Goal: Transaction & Acquisition: Book appointment/travel/reservation

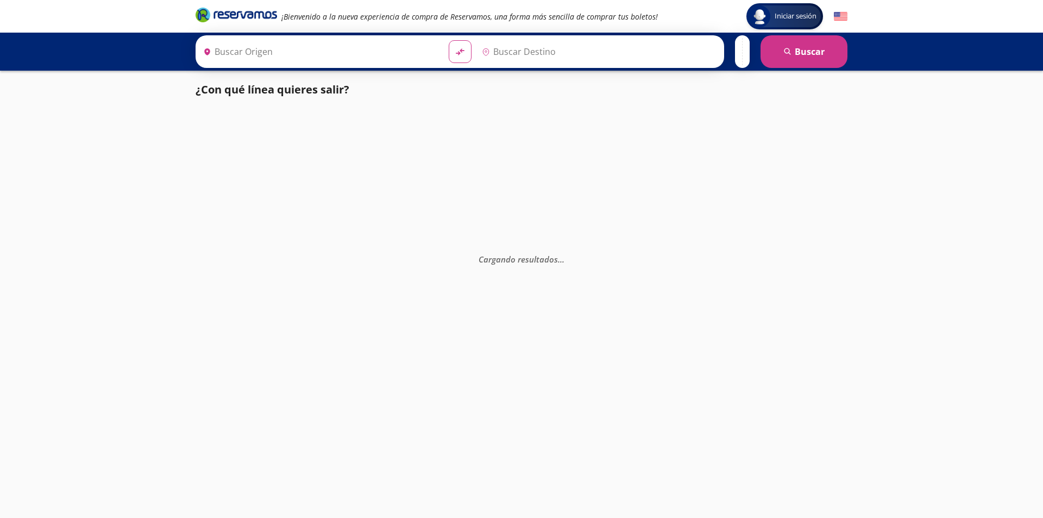
type input "[GEOGRAPHIC_DATA], [GEOGRAPHIC_DATA]"
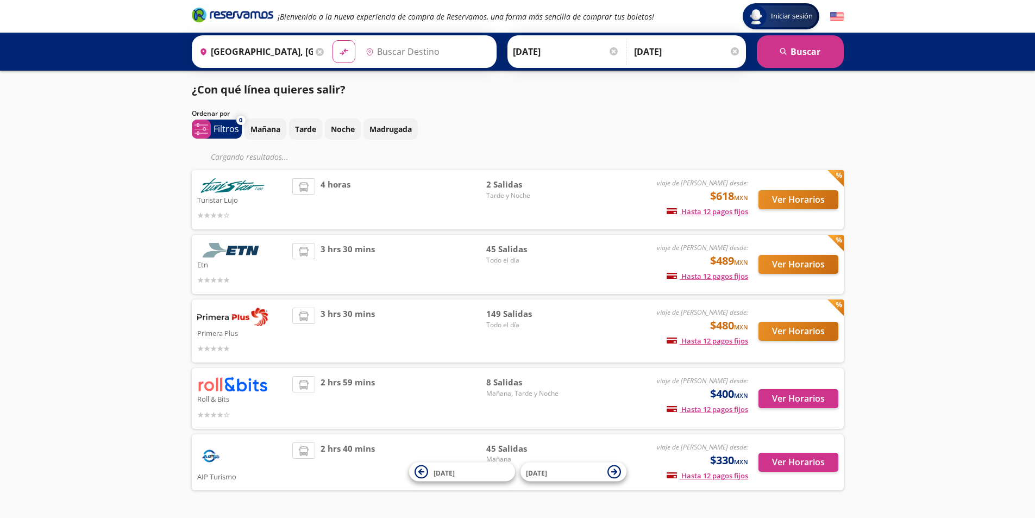
type input "Santiago de Querétaro, [GEOGRAPHIC_DATA]"
click at [451, 48] on input "Santiago de Querétaro, [GEOGRAPHIC_DATA]" at bounding box center [420, 51] width 118 height 27
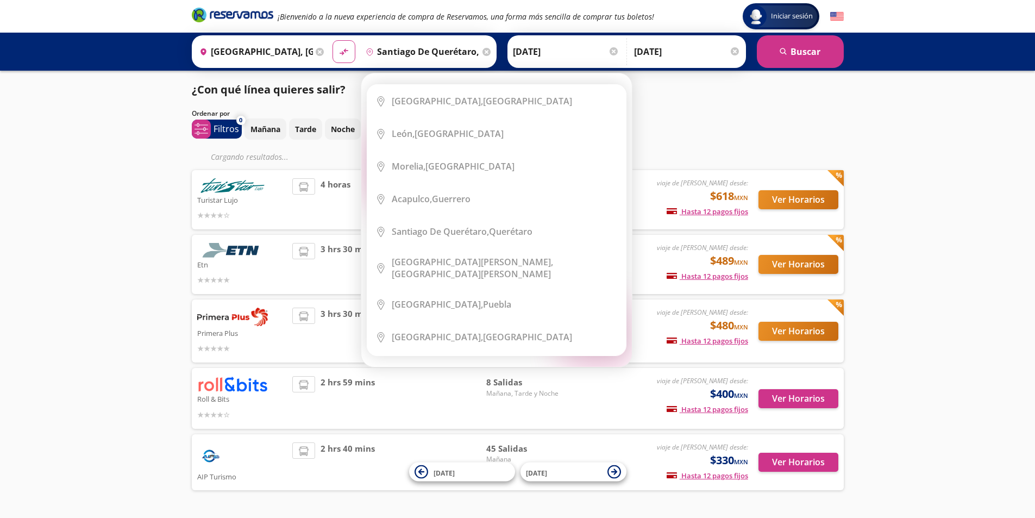
click at [482, 53] on icon at bounding box center [486, 52] width 8 height 8
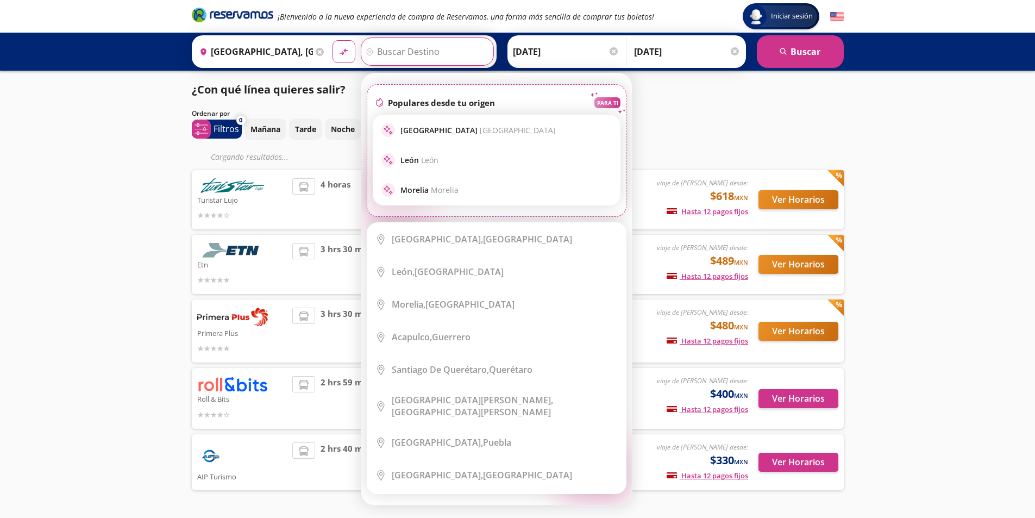
click at [409, 46] on input "Destino" at bounding box center [425, 51] width 129 height 27
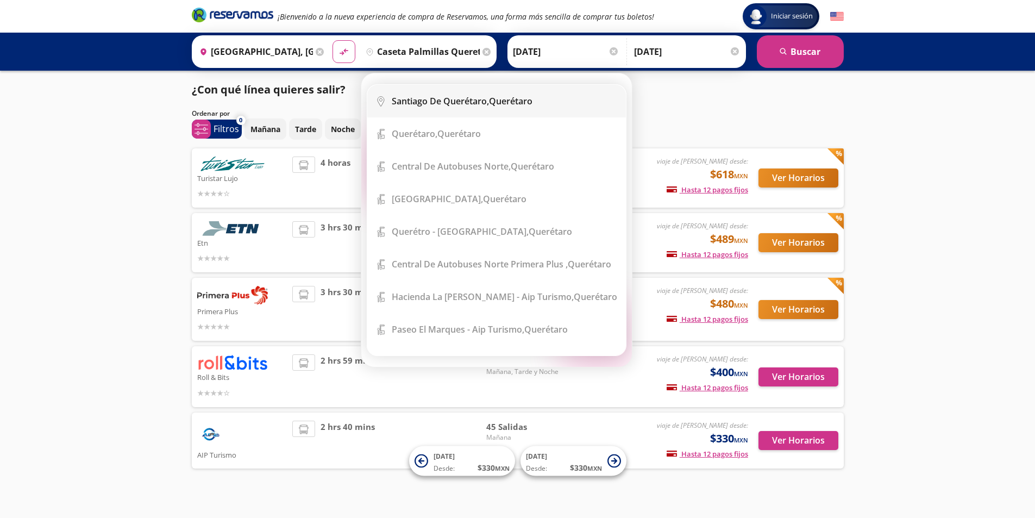
click at [460, 100] on b "Santiago de Querétaro," at bounding box center [440, 101] width 97 height 12
type input "Santiago de Querétaro, [GEOGRAPHIC_DATA]"
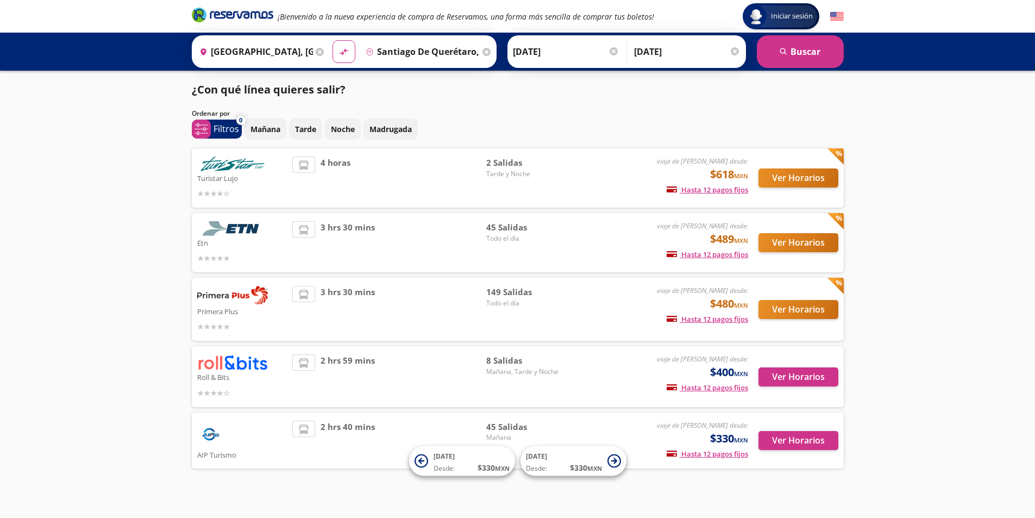
click at [735, 49] on div at bounding box center [735, 51] width 8 height 8
click at [813, 52] on button "search [GEOGRAPHIC_DATA]" at bounding box center [800, 51] width 87 height 33
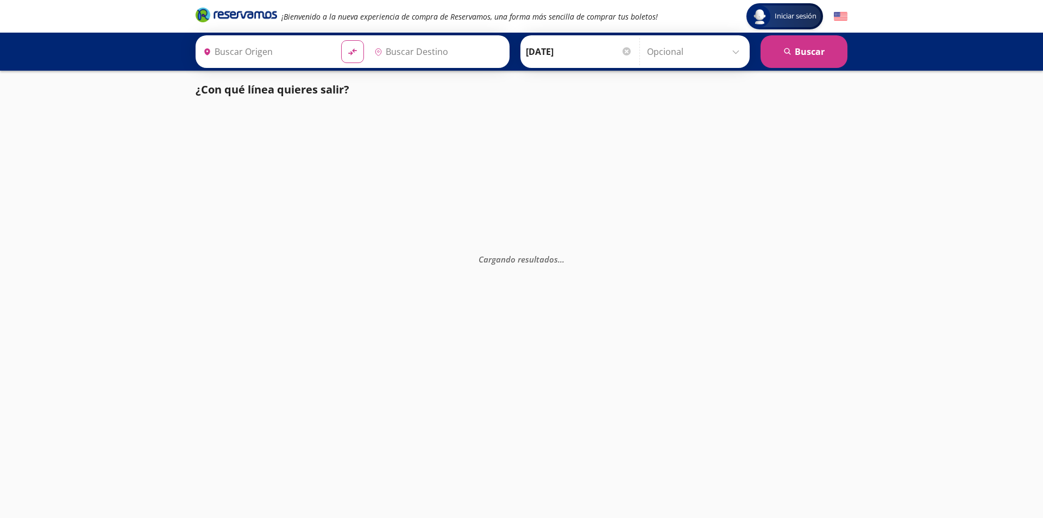
type input "[GEOGRAPHIC_DATA], [GEOGRAPHIC_DATA]"
type input "Santiago de Querétaro, [GEOGRAPHIC_DATA]"
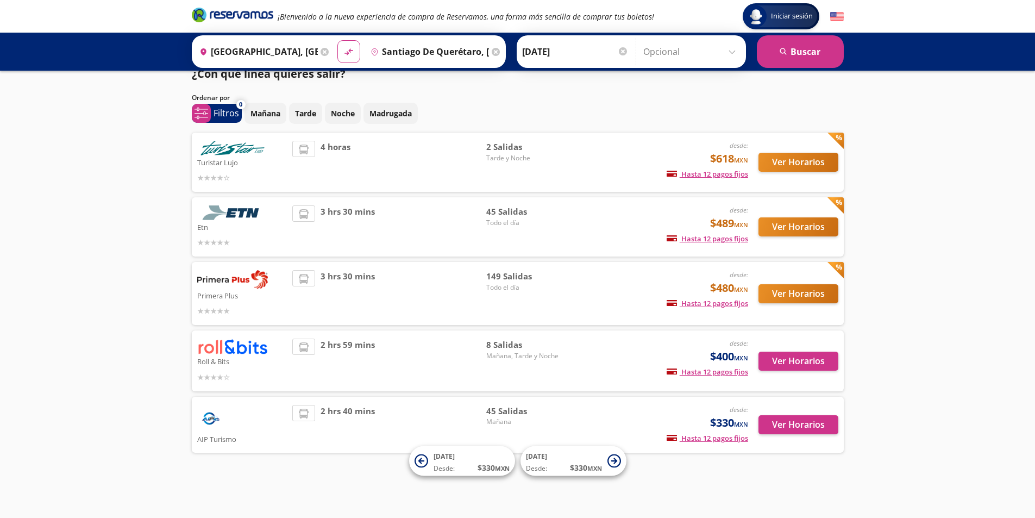
scroll to position [16, 0]
click at [790, 290] on button "Ver Horarios" at bounding box center [798, 293] width 80 height 19
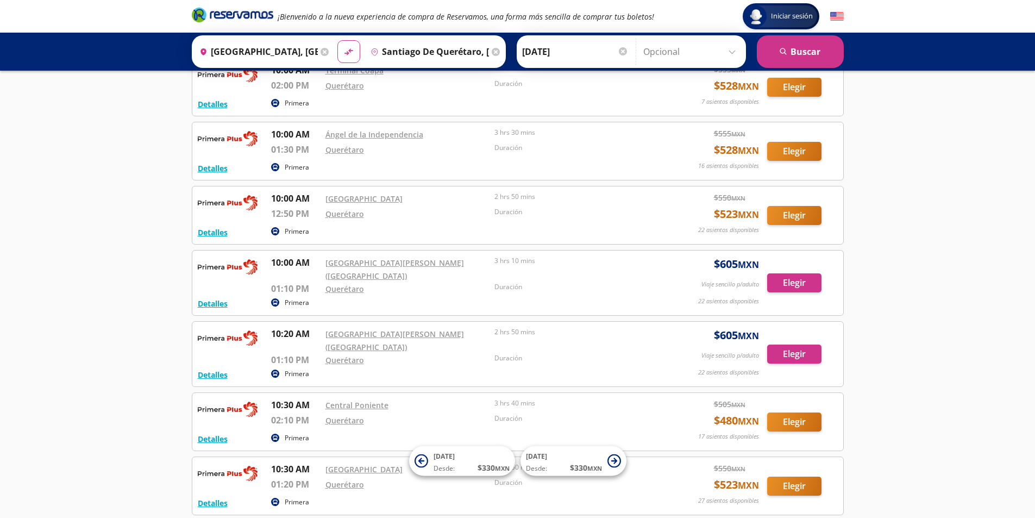
scroll to position [2804, 0]
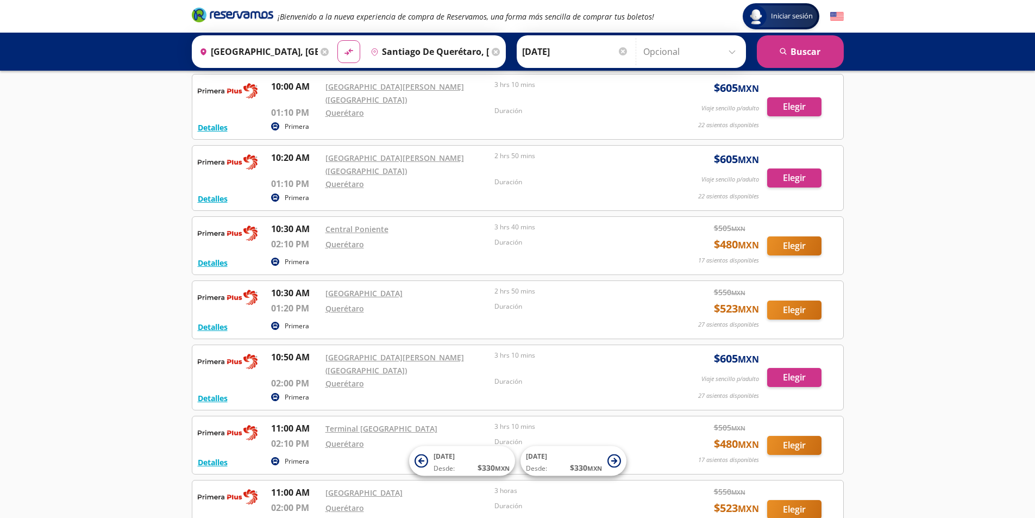
click at [274, 49] on input "[GEOGRAPHIC_DATA], [GEOGRAPHIC_DATA]" at bounding box center [256, 51] width 123 height 27
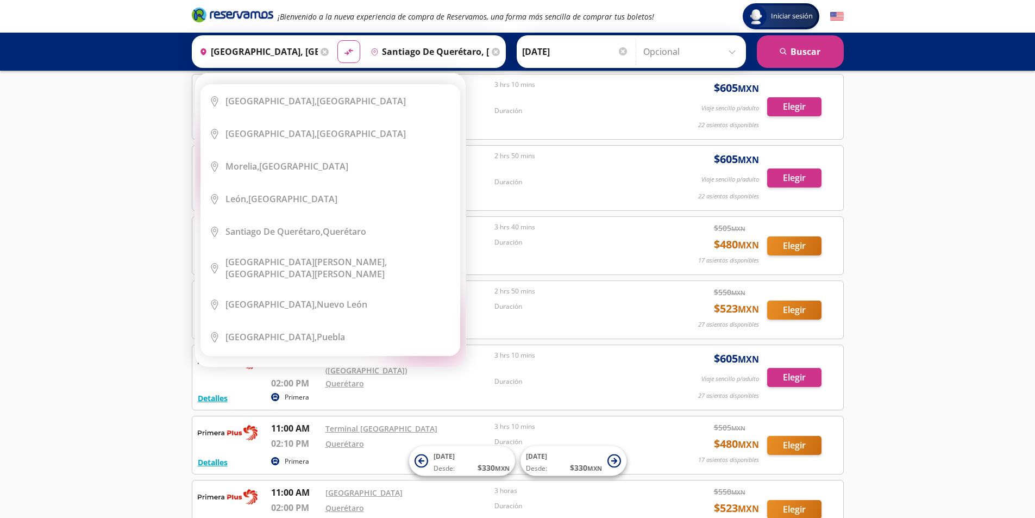
click at [322, 52] on icon at bounding box center [325, 52] width 8 height 8
click at [244, 51] on input "Origen" at bounding box center [262, 51] width 134 height 27
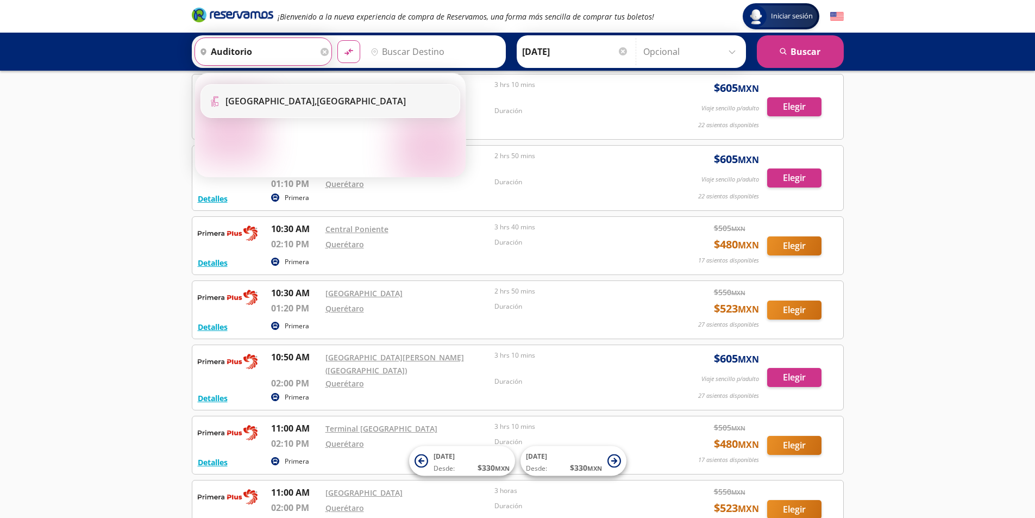
click at [317, 102] on b "[GEOGRAPHIC_DATA]," at bounding box center [270, 101] width 91 height 12
type input "[GEOGRAPHIC_DATA], [GEOGRAPHIC_DATA]"
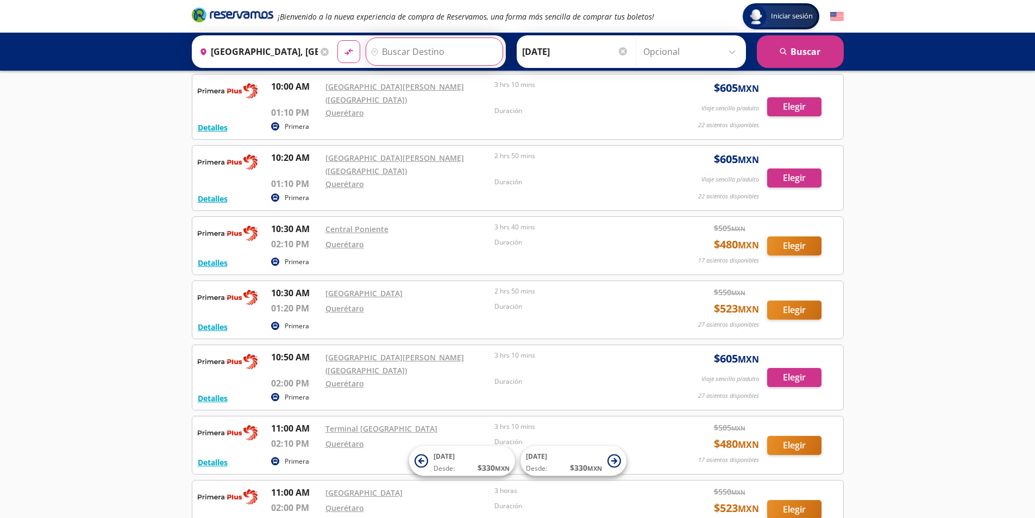
click at [452, 49] on input "Destino" at bounding box center [433, 51] width 134 height 27
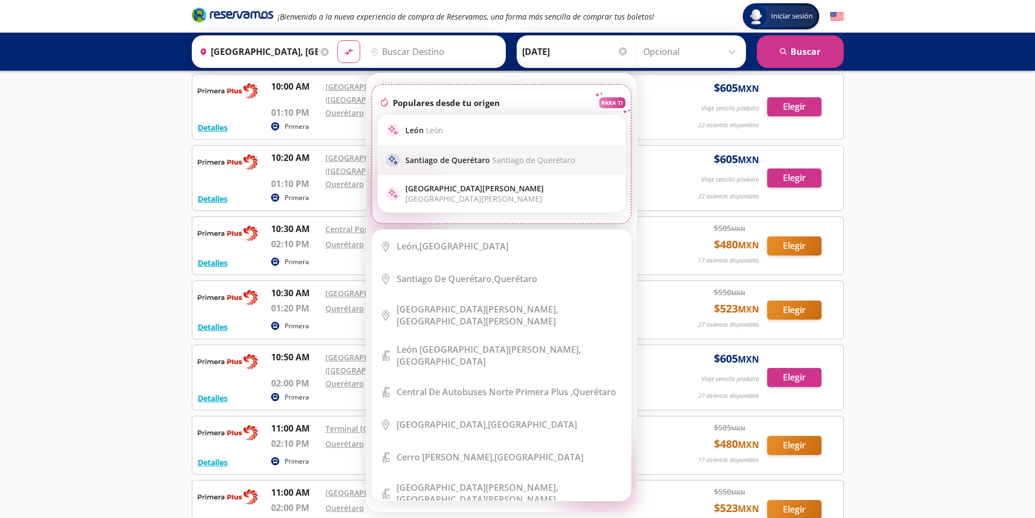
click at [436, 157] on p "Santiago de Querétaro Santiago de Querétaro" at bounding box center [489, 160] width 169 height 10
type input "Santiago de Querétaro, [GEOGRAPHIC_DATA]"
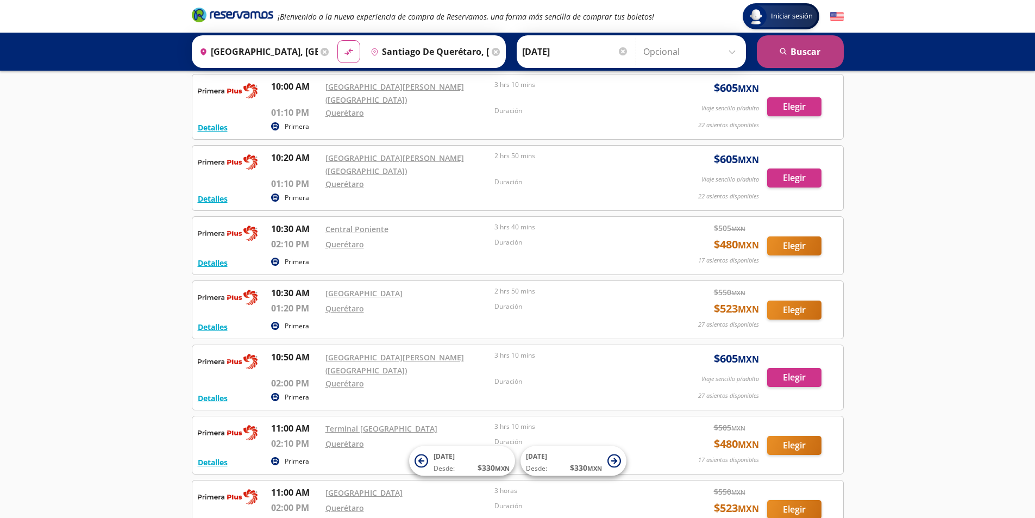
click at [803, 47] on button "search [GEOGRAPHIC_DATA]" at bounding box center [800, 51] width 87 height 33
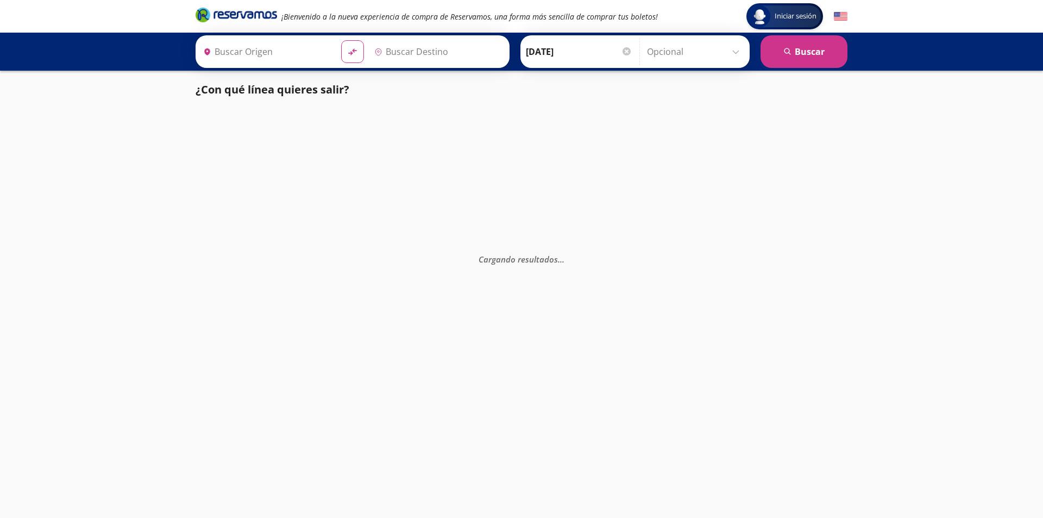
type input "Santiago de Querétaro, [GEOGRAPHIC_DATA]"
type input "[GEOGRAPHIC_DATA], [GEOGRAPHIC_DATA]"
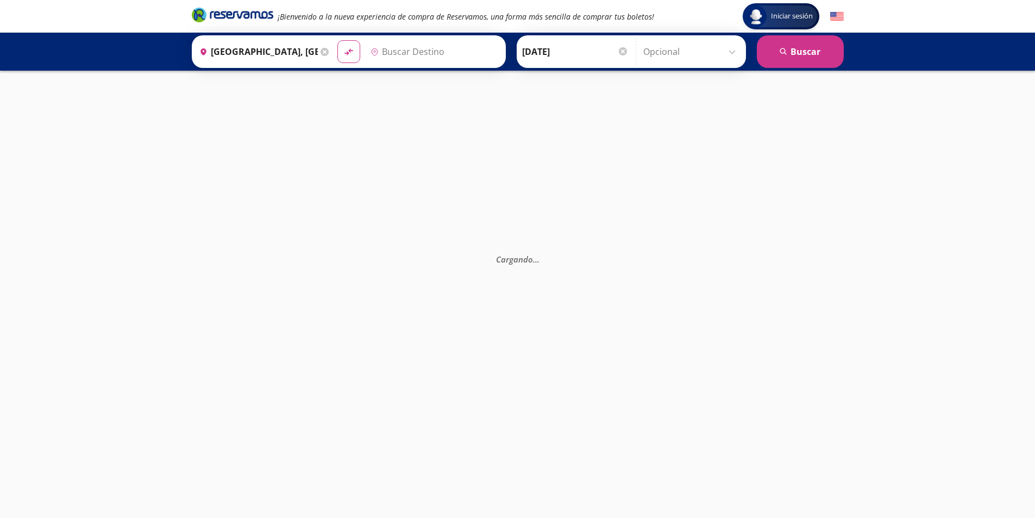
type input "Santiago de Querétaro, [GEOGRAPHIC_DATA]"
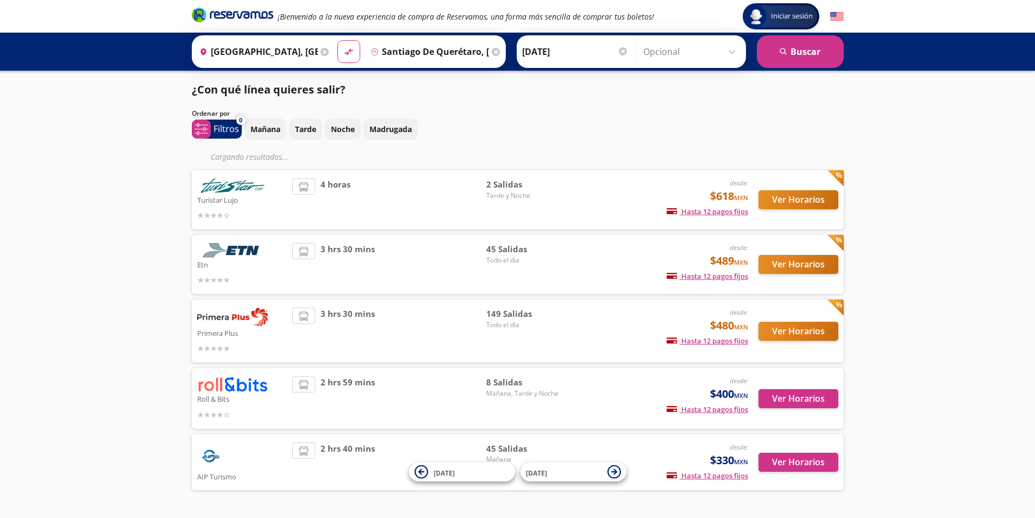
scroll to position [16, 0]
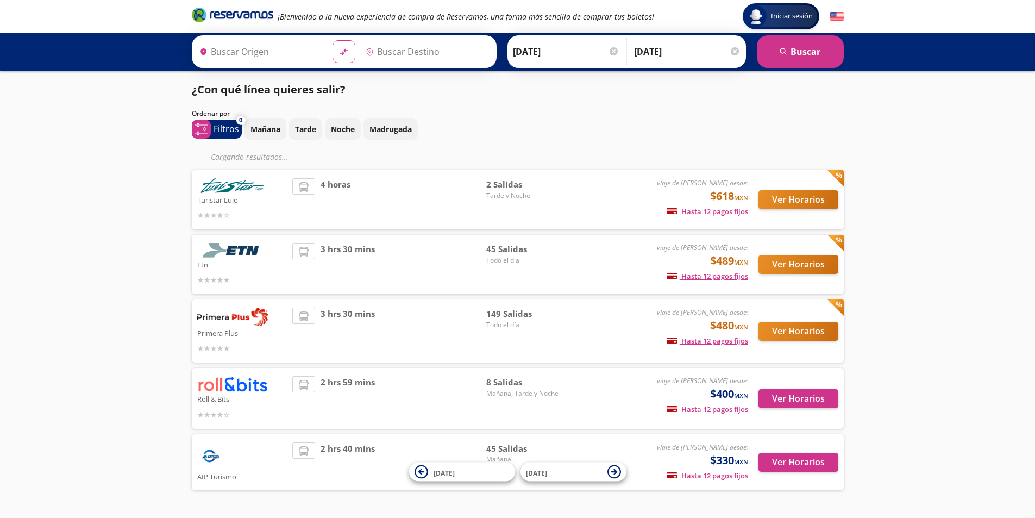
type input "Santiago de Querétaro, [GEOGRAPHIC_DATA]"
type input "[GEOGRAPHIC_DATA], [GEOGRAPHIC_DATA]"
